Goal: Navigation & Orientation: Find specific page/section

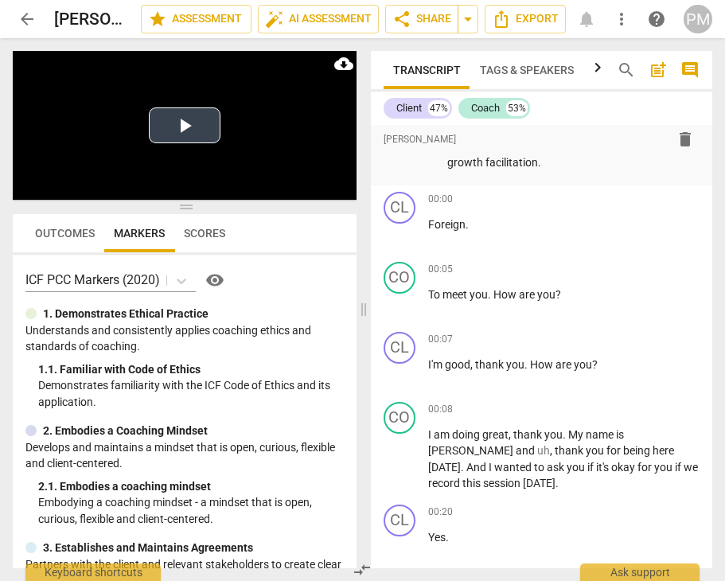
scroll to position [2387, 0]
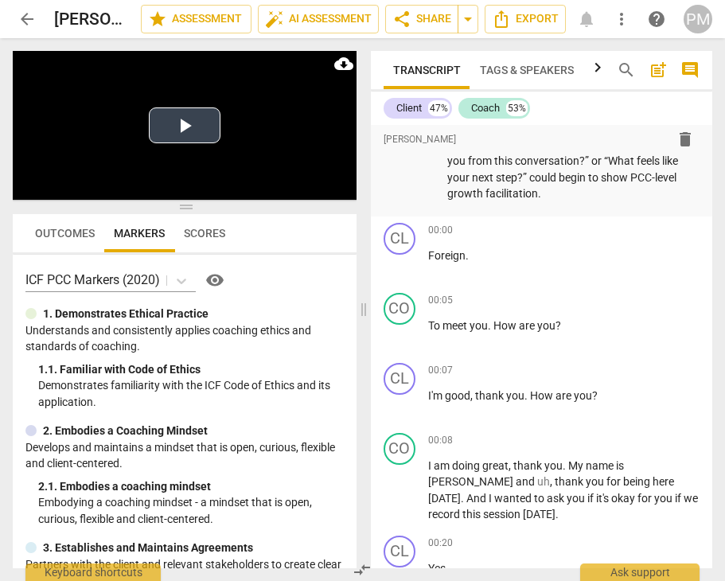
click at [183, 124] on button "Play Video" at bounding box center [185, 125] width 72 height 36
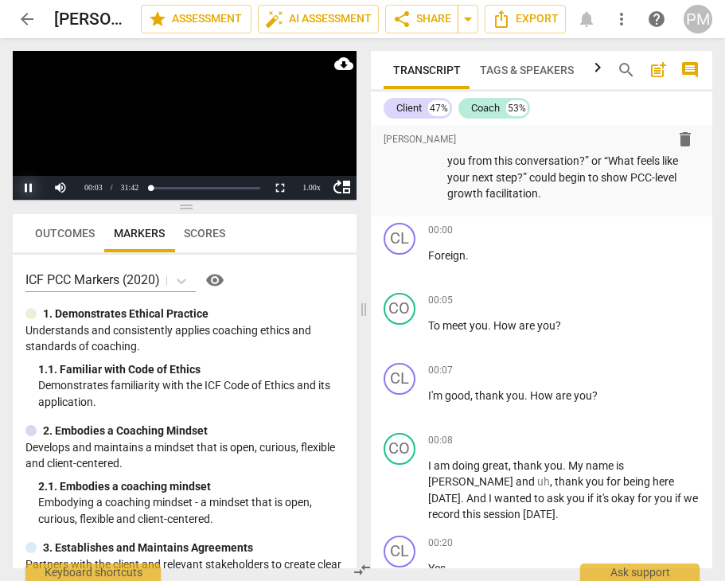
click at [25, 188] on button "Pause" at bounding box center [29, 188] width 32 height 24
click at [25, 18] on span "arrow_back" at bounding box center [27, 19] width 19 height 19
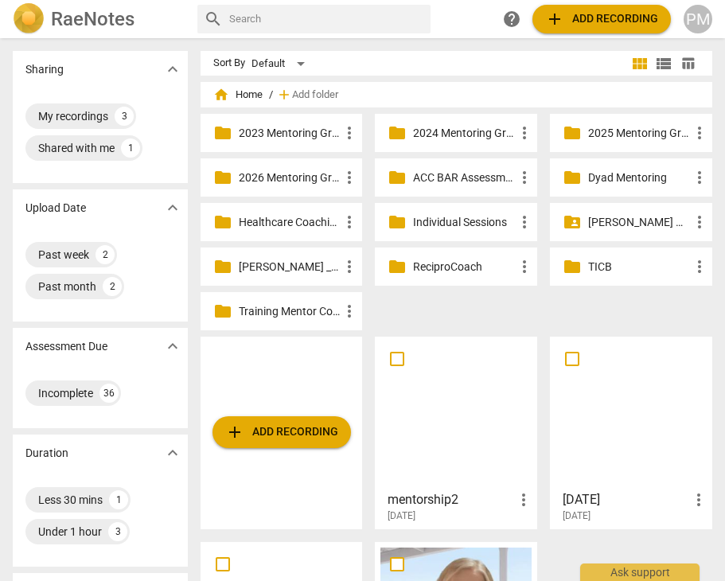
click at [599, 134] on p "2025 Mentoring Groups" at bounding box center [639, 133] width 102 height 17
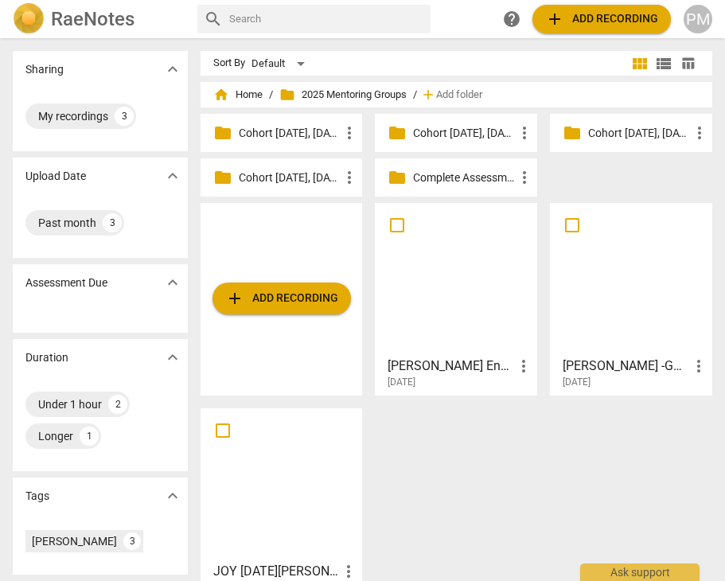
click at [287, 173] on p "Cohort [DATE], [DATE], [DATE] - 2025" at bounding box center [290, 177] width 102 height 17
click at [657, 127] on p "Cohort [DATE], [DATE], [DATE]" at bounding box center [639, 133] width 102 height 17
click at [419, 512] on div "add Add recording [PERSON_NAME] English_GMT20250814-211735_Recording more_vert …" at bounding box center [463, 408] width 524 height 411
click at [232, 95] on span "home Home" at bounding box center [237, 95] width 49 height 16
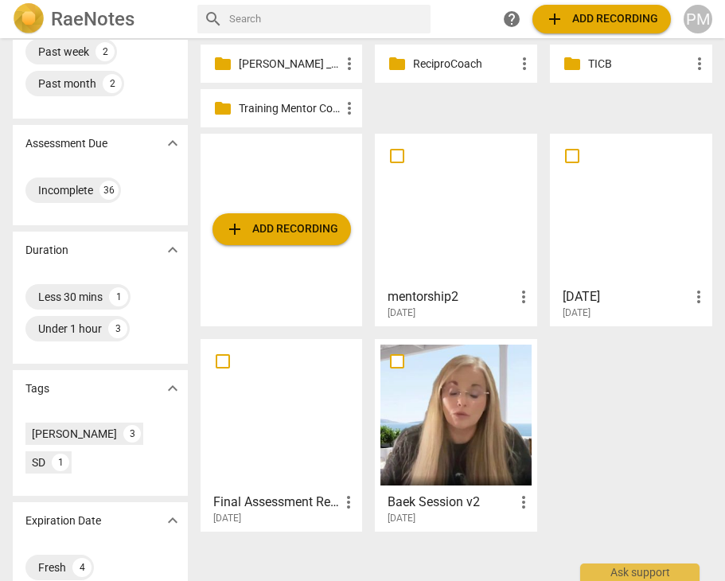
scroll to position [231, 0]
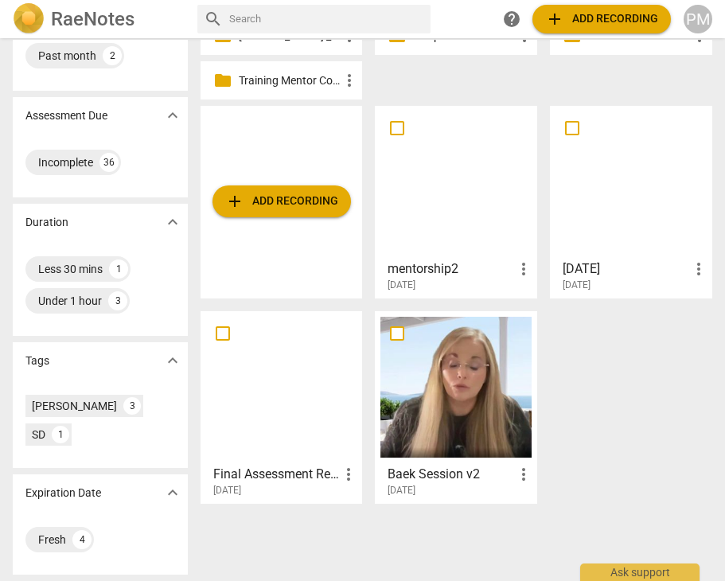
click at [658, 210] on div at bounding box center [630, 181] width 151 height 141
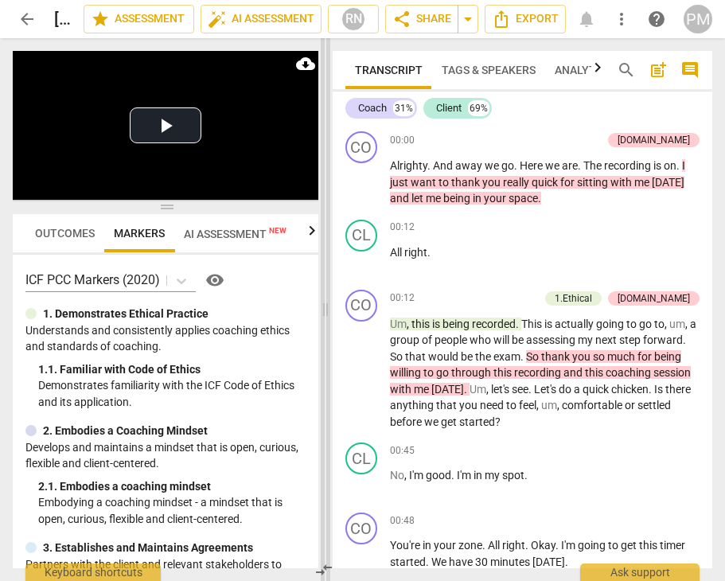
drag, startPoint x: 364, startPoint y: 308, endPoint x: 325, endPoint y: 315, distance: 38.9
click at [325, 315] on span at bounding box center [326, 309] width 10 height 543
